Goal: Information Seeking & Learning: Stay updated

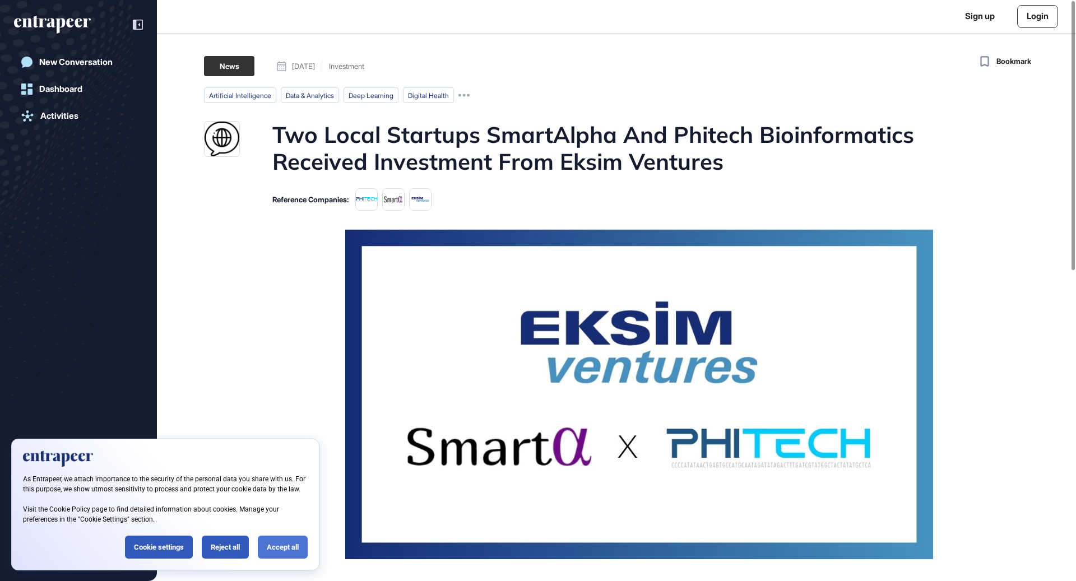
click at [289, 547] on div "Accept all" at bounding box center [283, 547] width 50 height 23
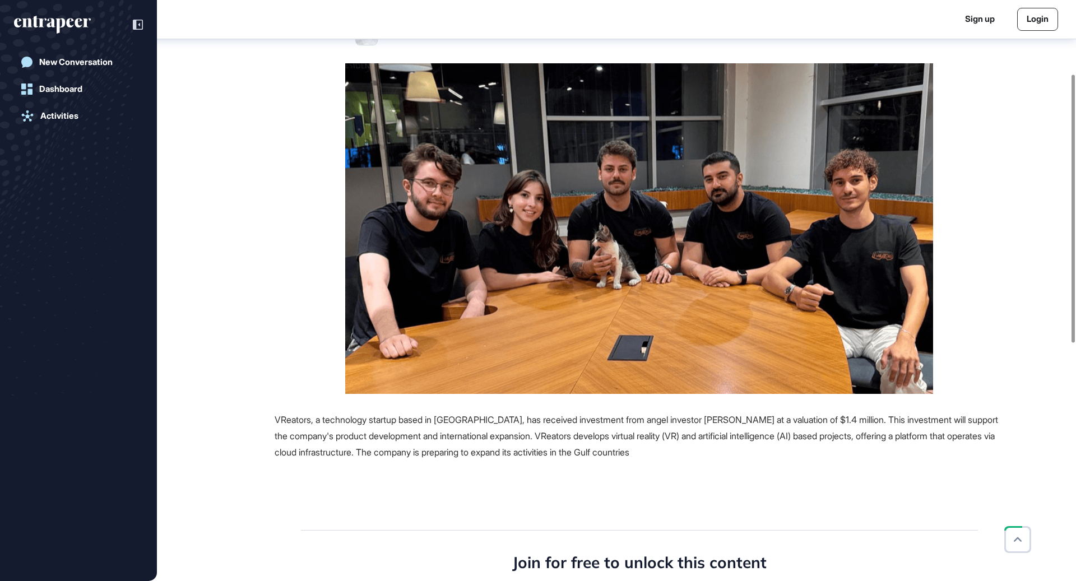
scroll to position [156, 0]
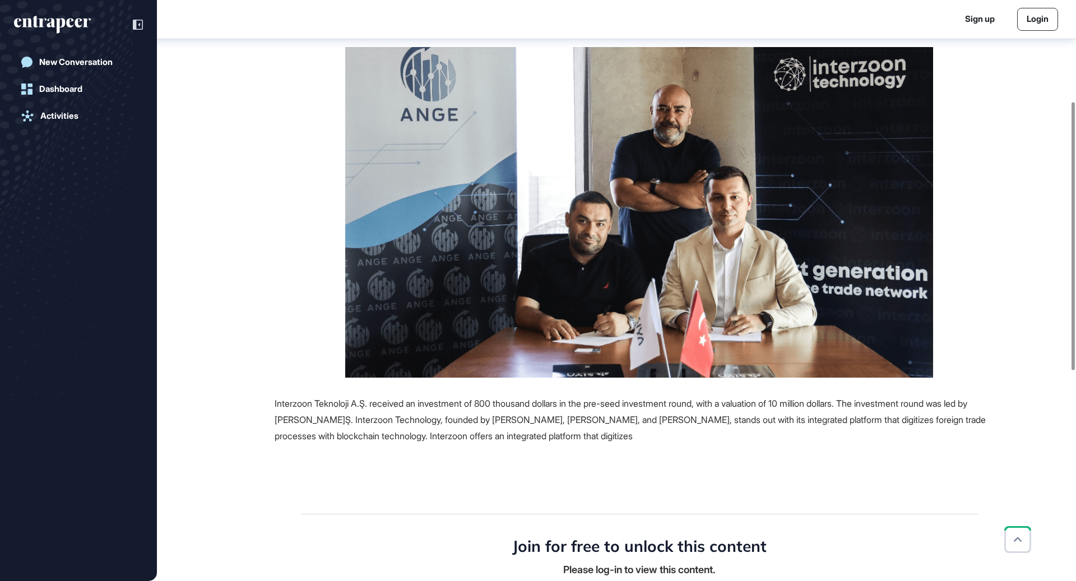
scroll to position [170, 0]
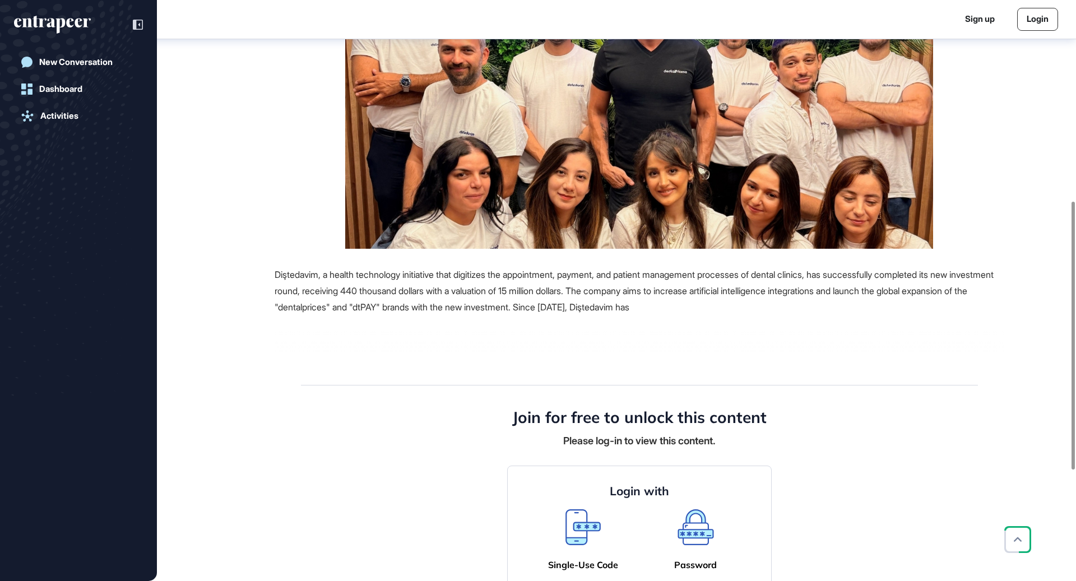
scroll to position [436, 0]
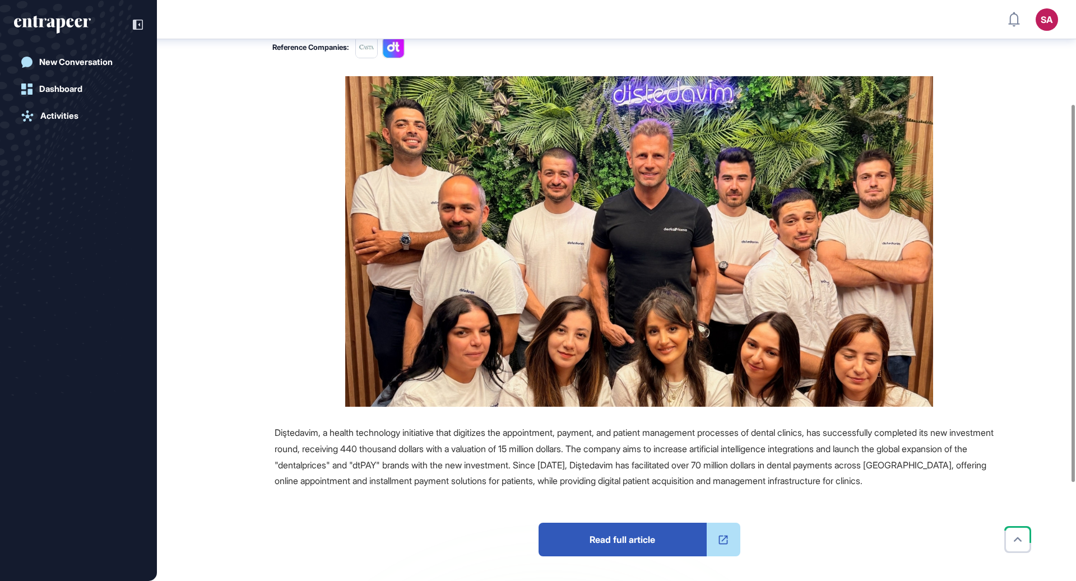
scroll to position [157, 0]
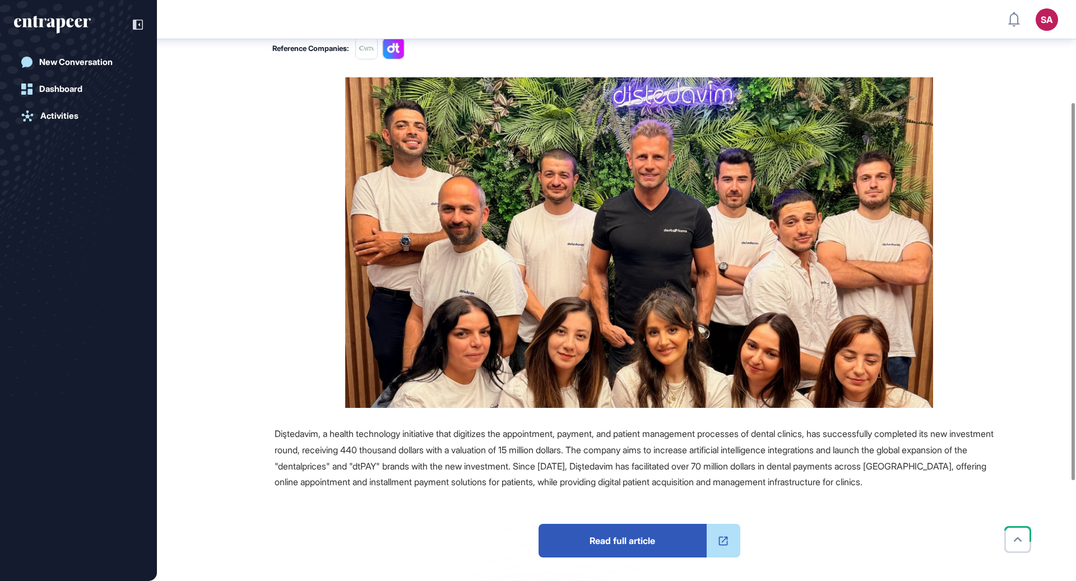
click at [644, 543] on span "Read full article" at bounding box center [623, 541] width 168 height 34
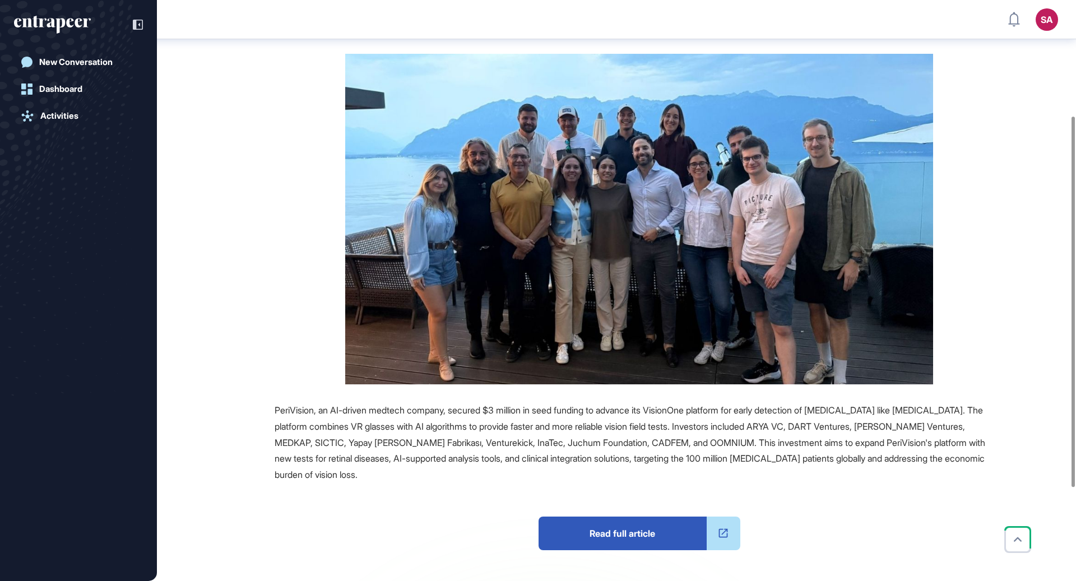
scroll to position [181, 0]
click at [641, 529] on span "Read full article" at bounding box center [623, 533] width 168 height 34
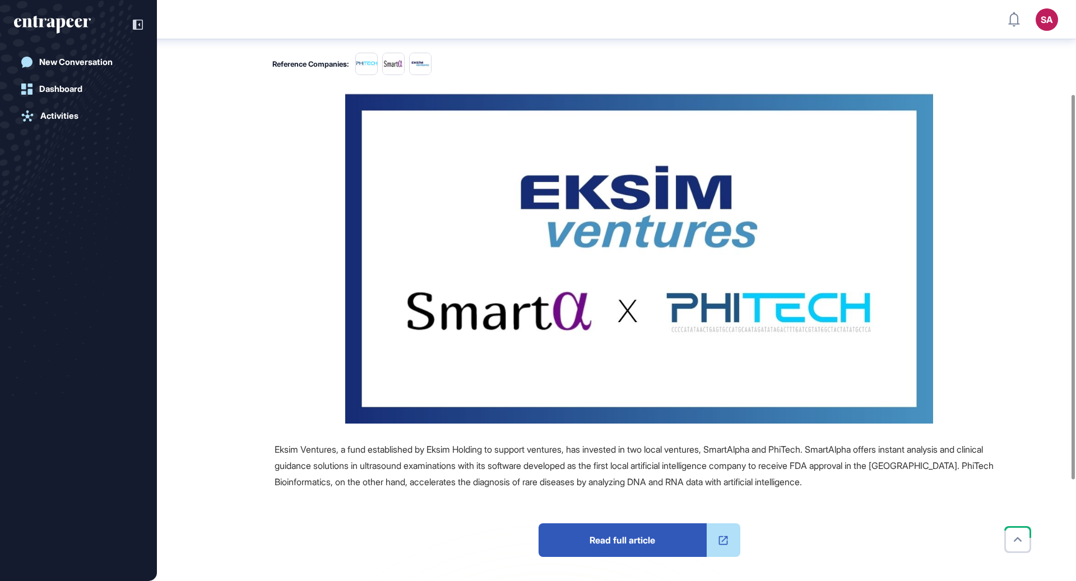
scroll to position [142, 0]
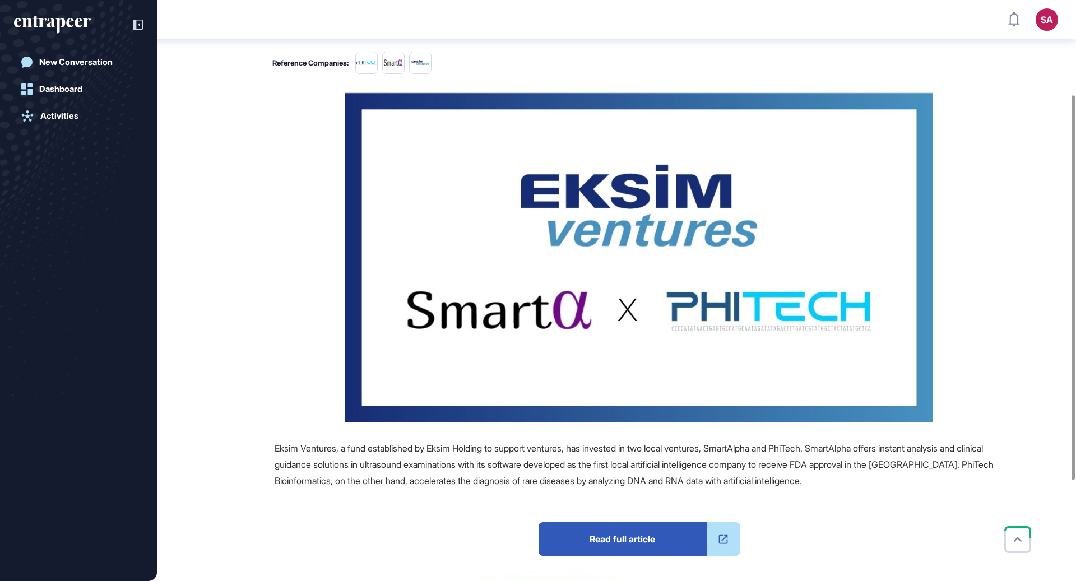
click at [631, 545] on span "Read full article" at bounding box center [623, 539] width 168 height 34
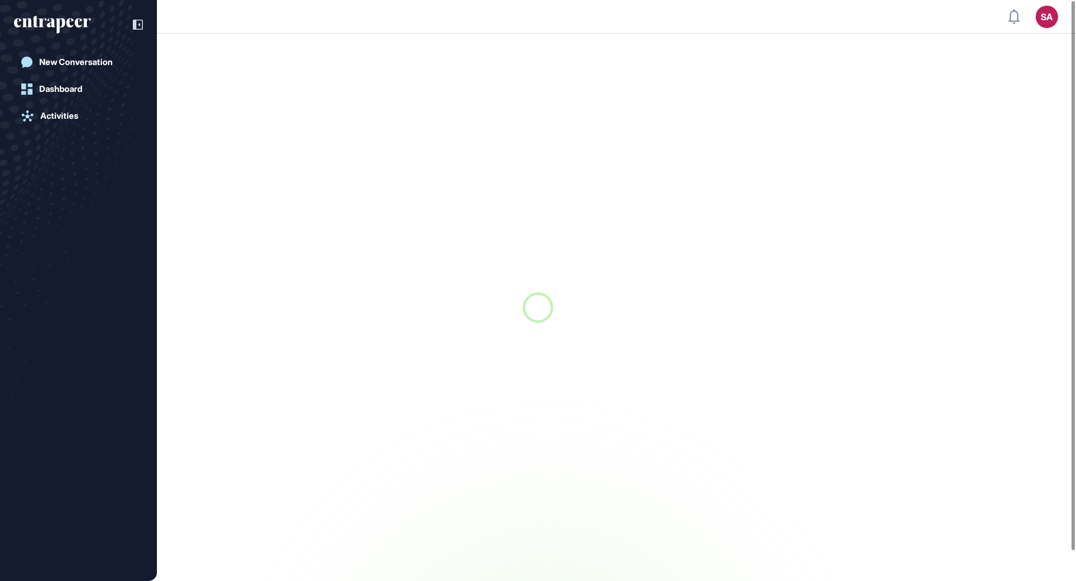
scroll to position [1, 1]
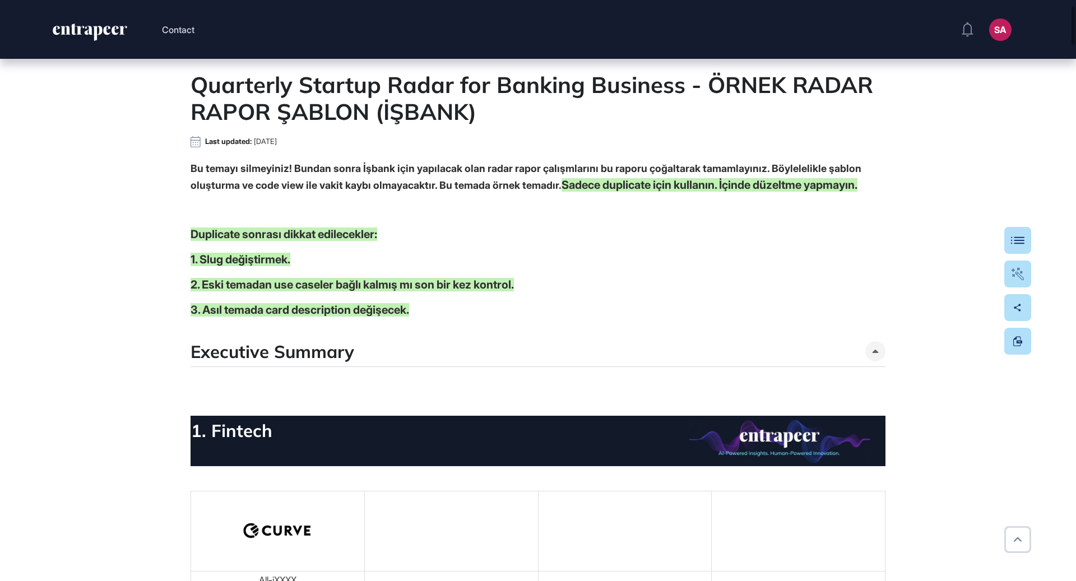
scroll to position [74, 0]
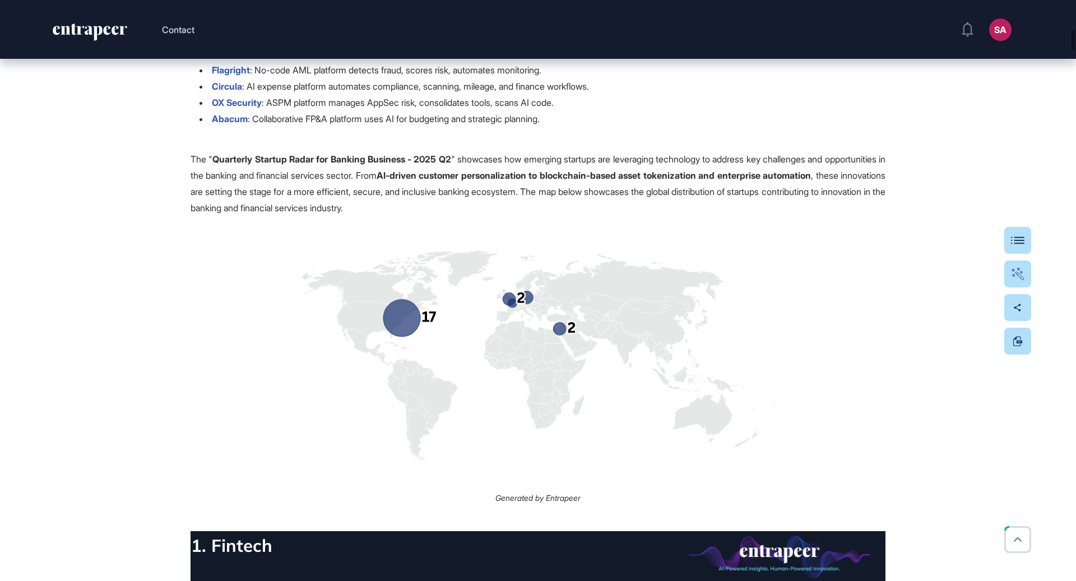
scroll to position [927, 0]
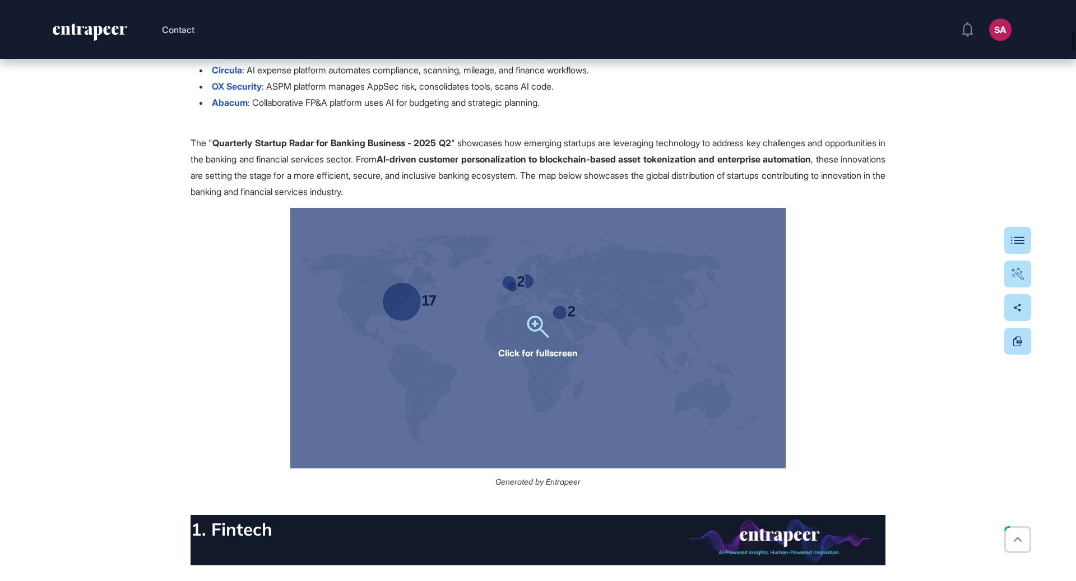
click at [558, 332] on div "Click for fullscreen" at bounding box center [538, 338] width 496 height 261
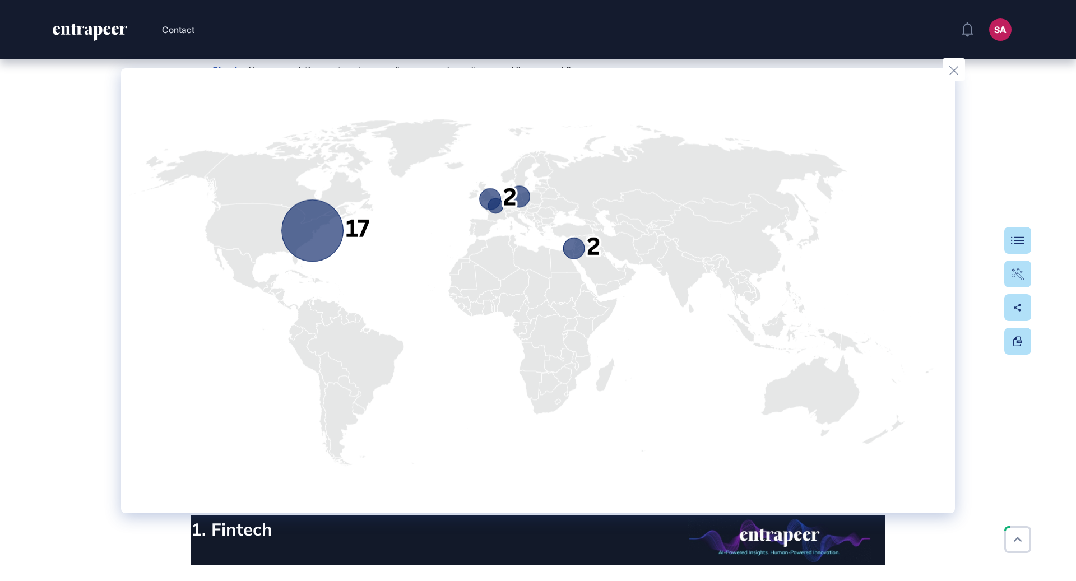
click at [987, 145] on div at bounding box center [538, 290] width 1076 height 581
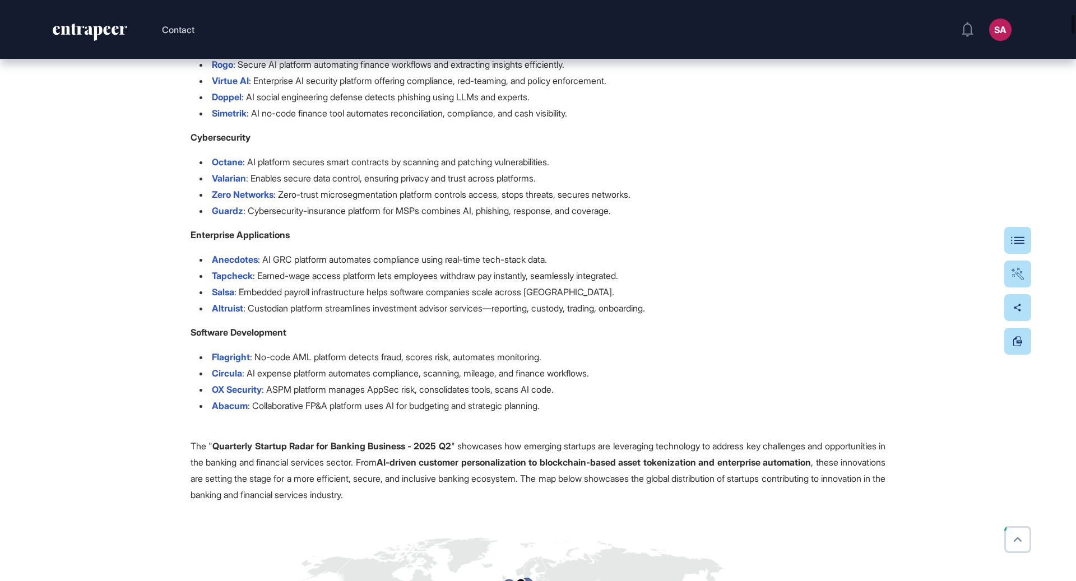
scroll to position [0, 0]
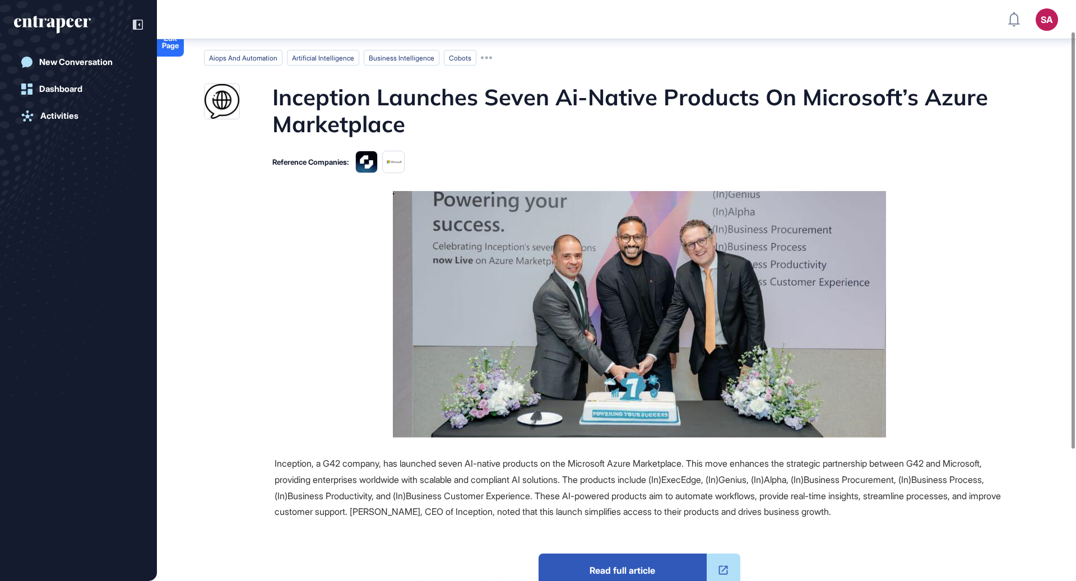
scroll to position [44, 0]
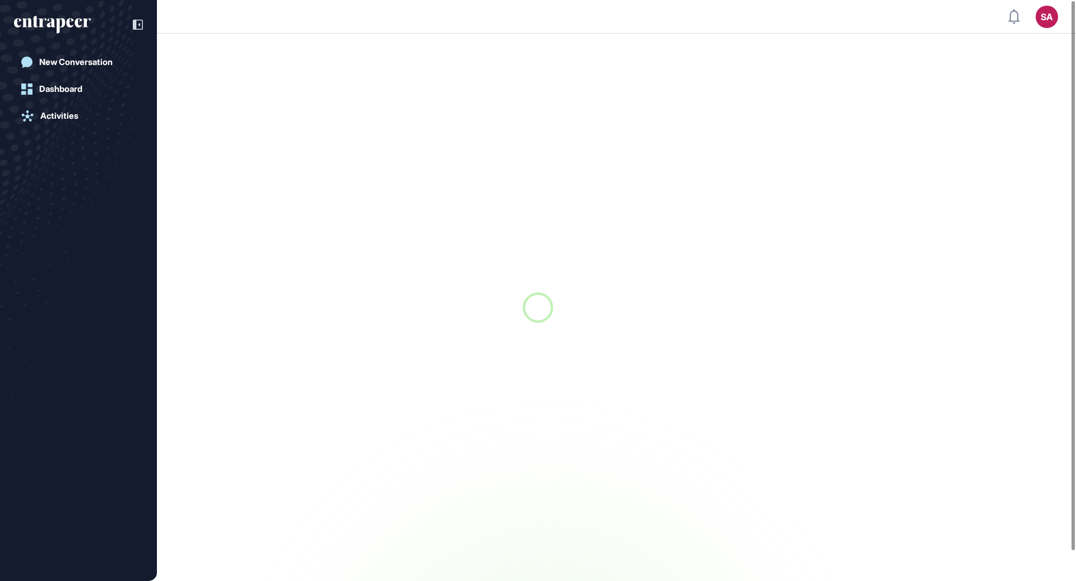
scroll to position [1, 1]
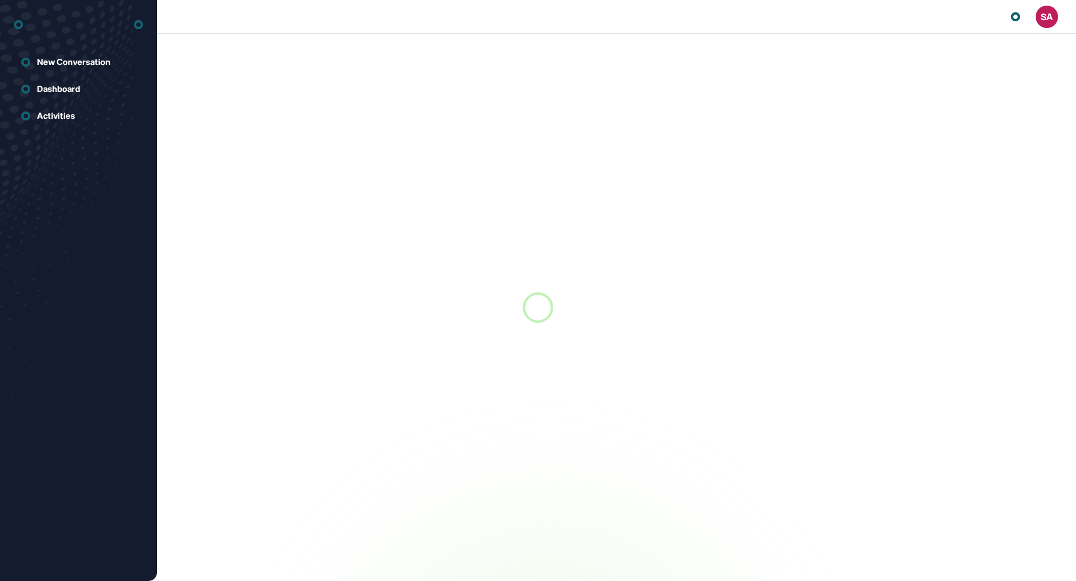
scroll to position [1, 1]
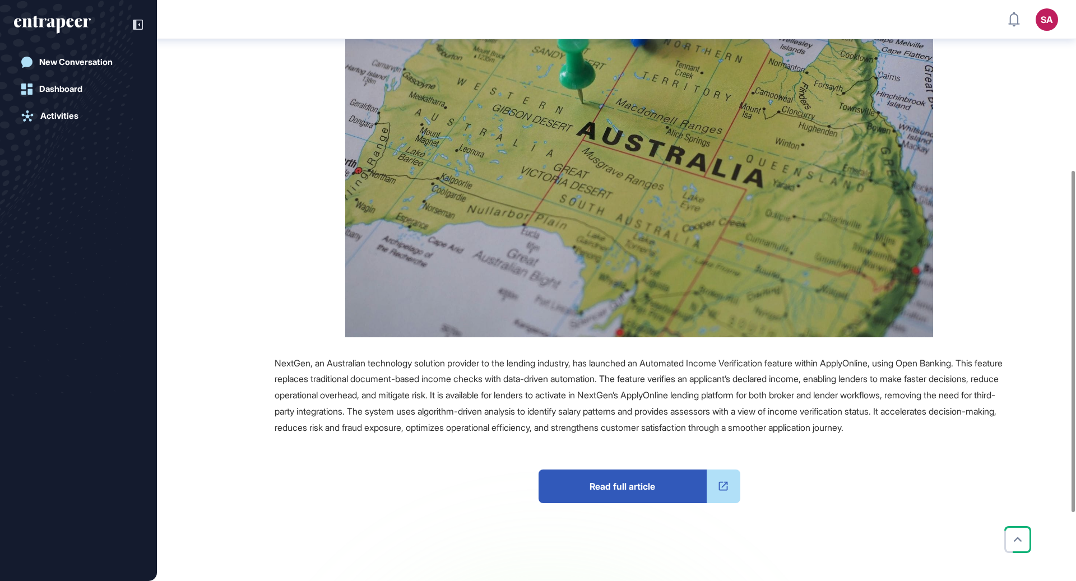
scroll to position [289, 0]
click at [617, 495] on span "Read full article" at bounding box center [623, 487] width 168 height 34
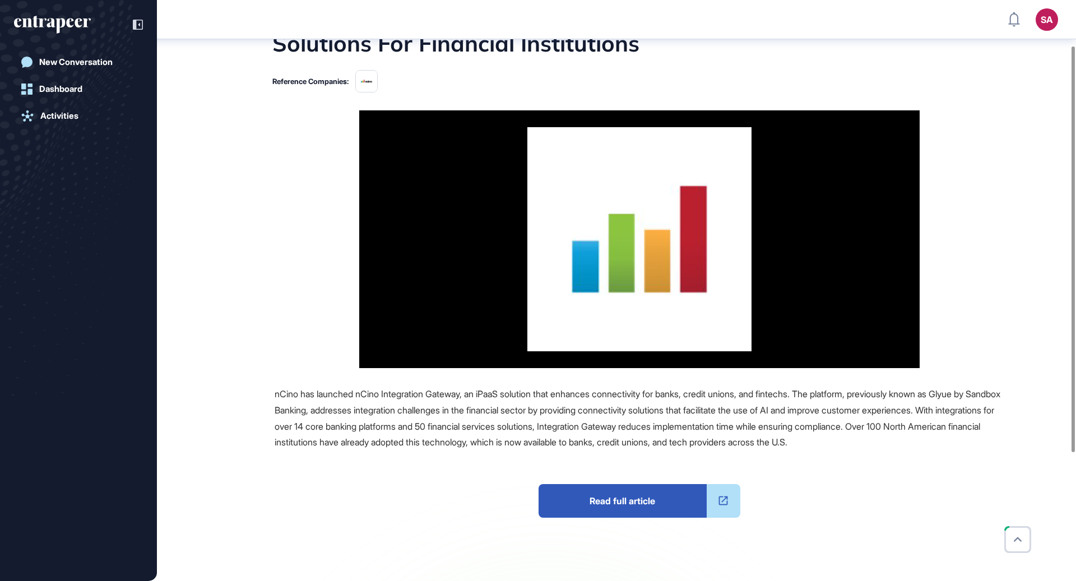
scroll to position [154, 0]
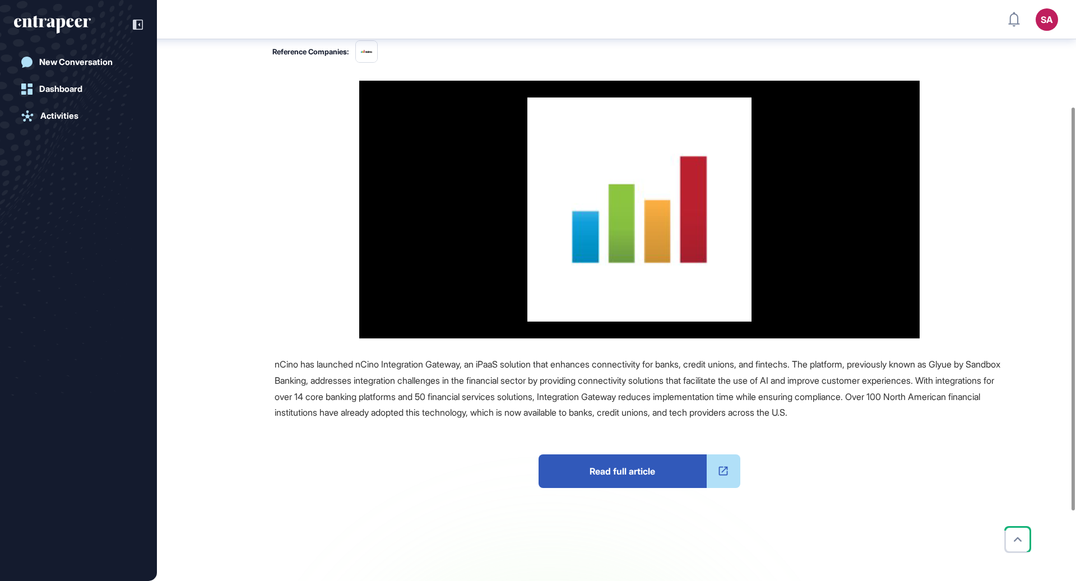
click at [629, 487] on span "Read full article" at bounding box center [623, 472] width 168 height 34
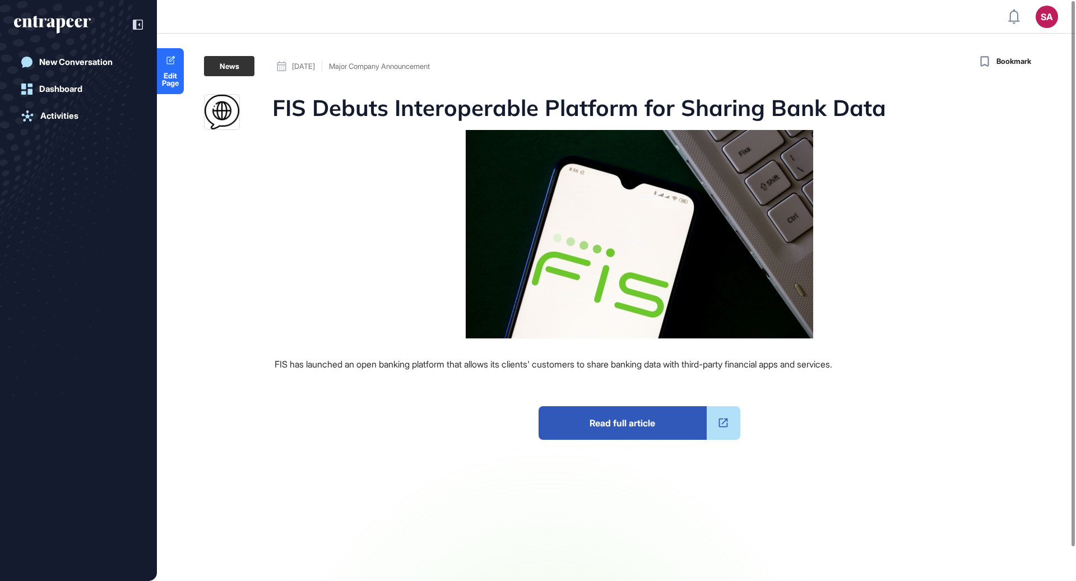
click at [611, 427] on span "Read full article" at bounding box center [623, 423] width 168 height 34
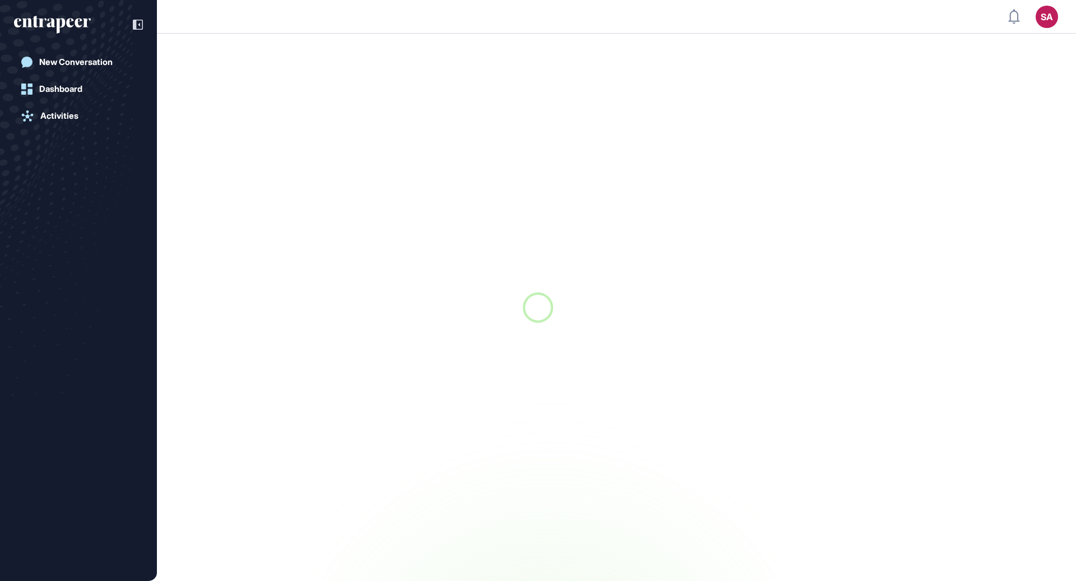
scroll to position [1, 1]
